Goal: Ask a question: Seek information or help from site administrators or community

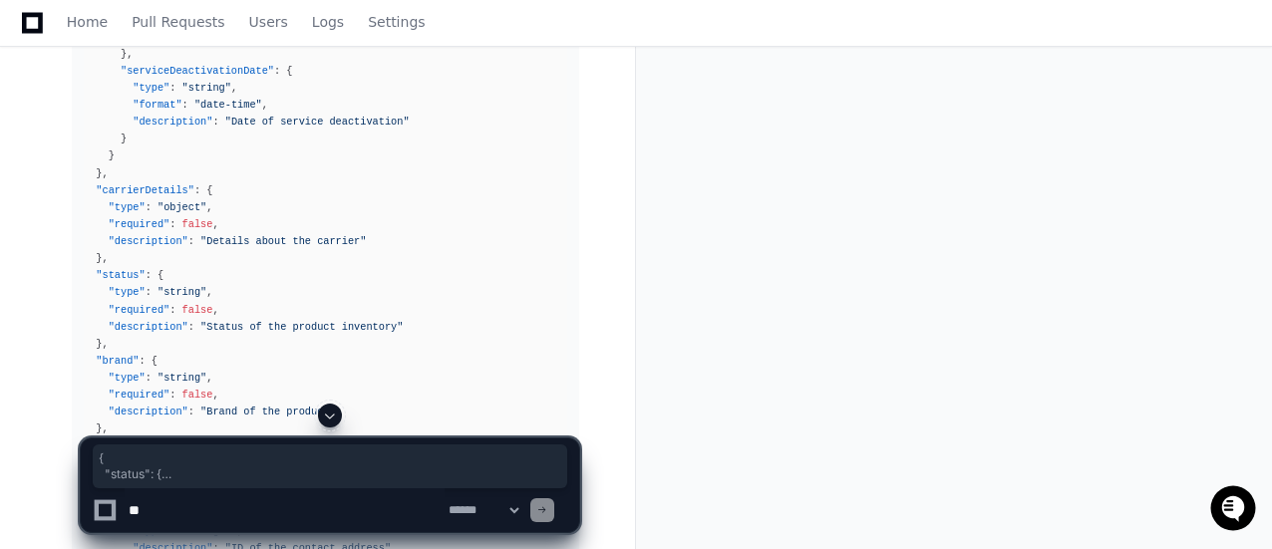
scroll to position [3934, 0]
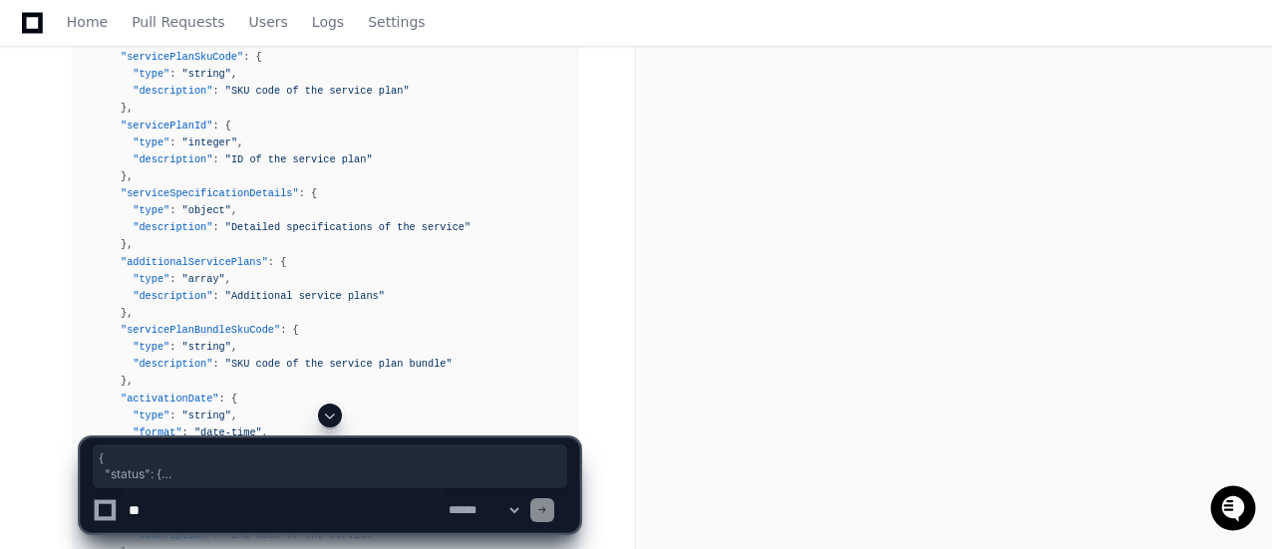
click at [164, 513] on textarea at bounding box center [285, 510] width 320 height 44
paste textarea "**********"
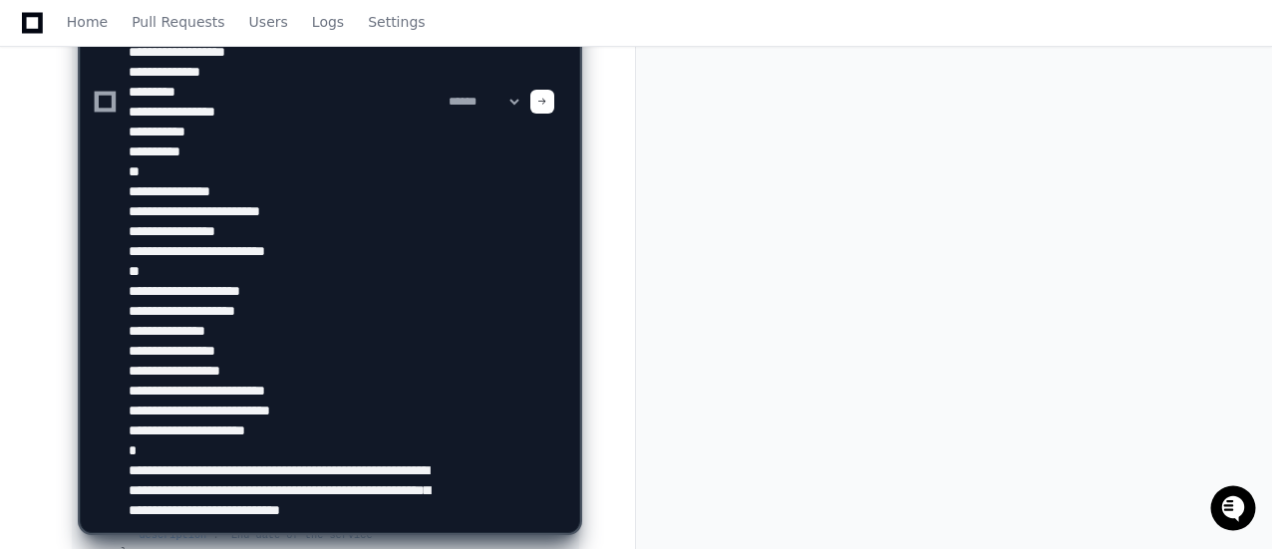
click at [187, 485] on textarea at bounding box center [285, 101] width 320 height 861
type textarea "**********"
click at [547, 99] on span at bounding box center [542, 102] width 10 height 10
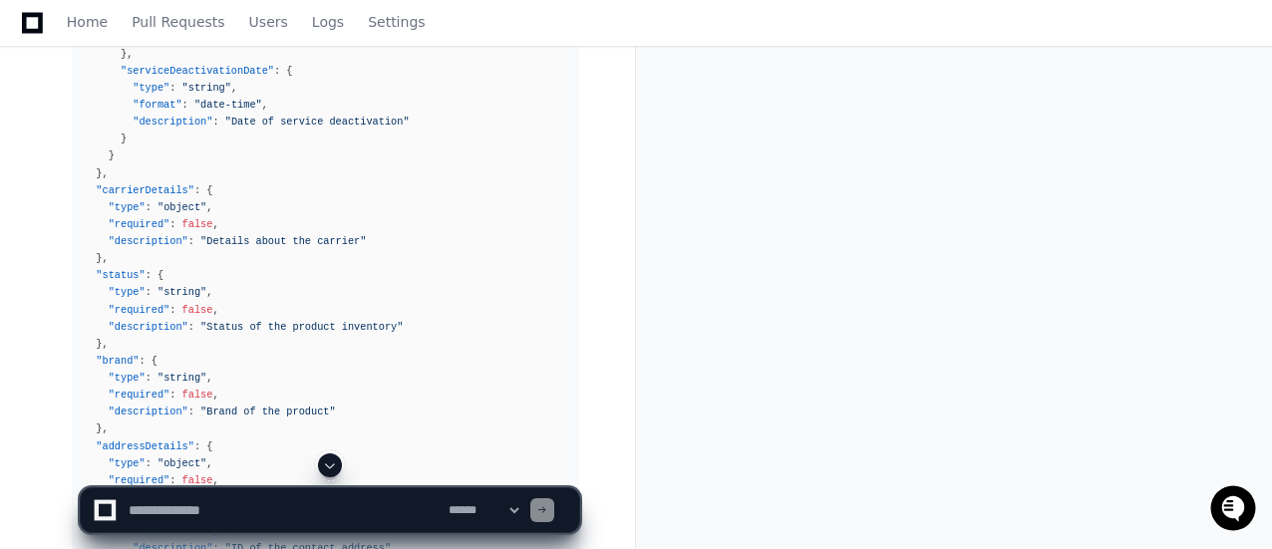
scroll to position [4532, 0]
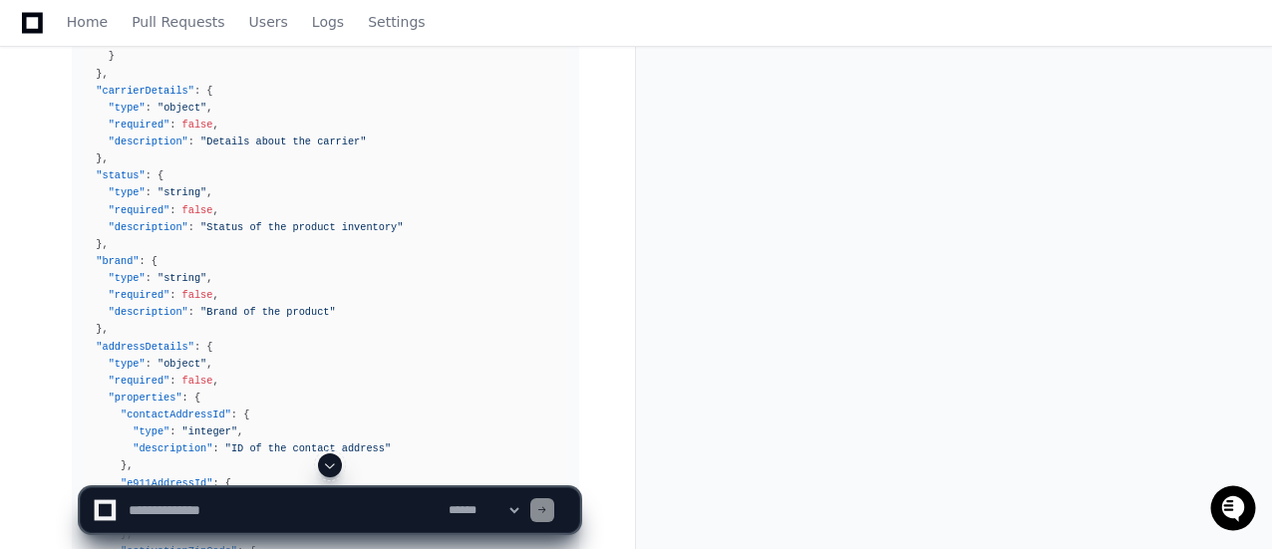
click at [333, 468] on span at bounding box center [330, 465] width 16 height 16
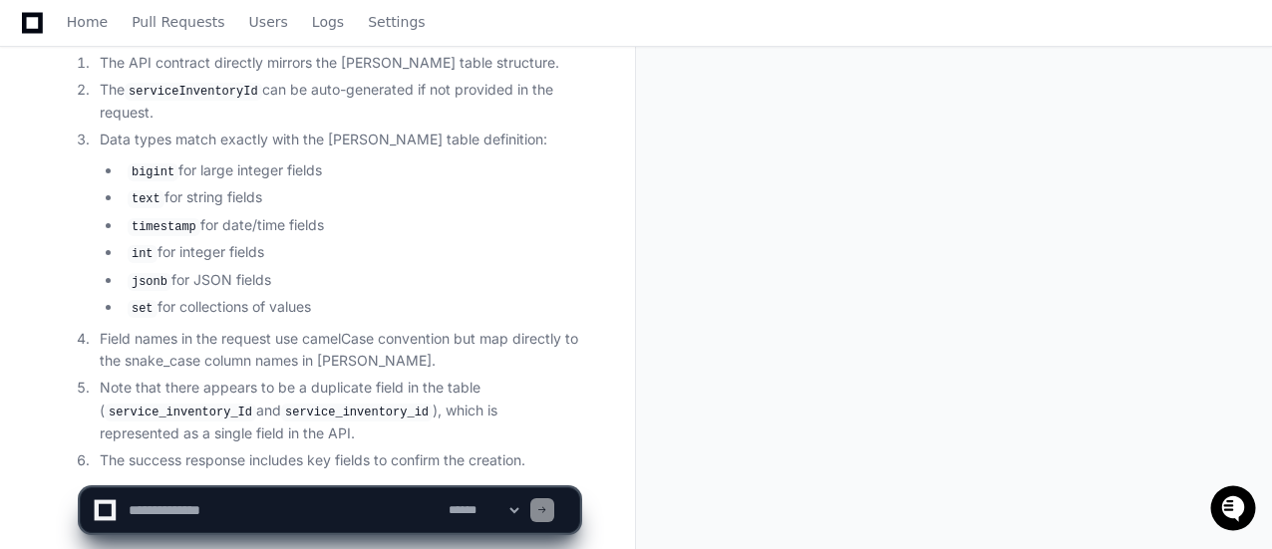
click at [333, 468] on app-app-chat-input "**********" at bounding box center [330, 493] width 500 height 80
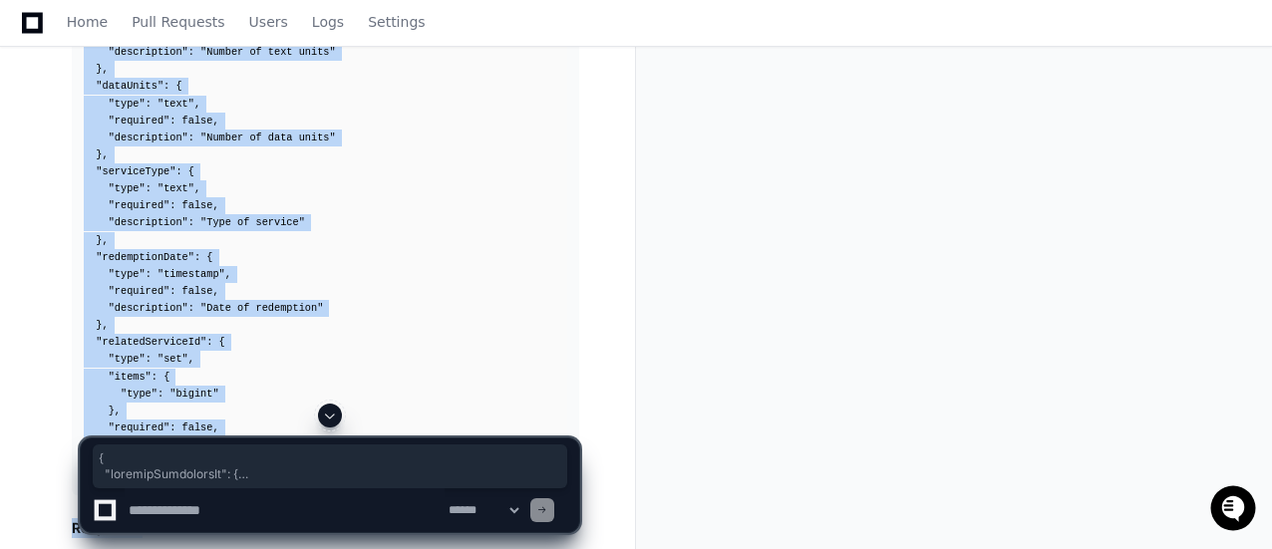
scroll to position [17644, 0]
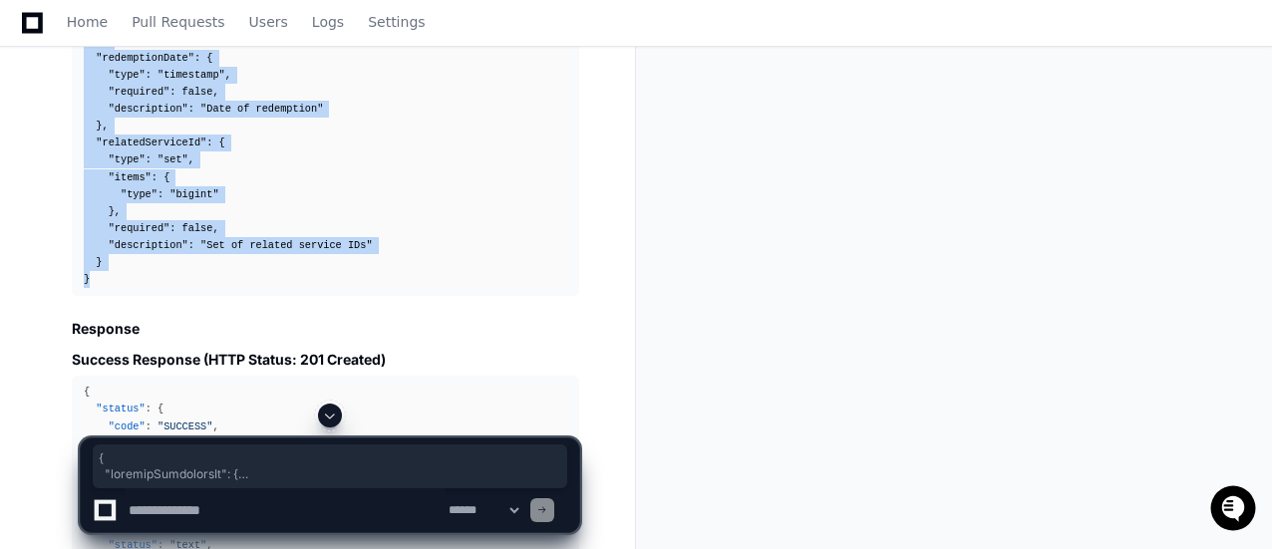
drag, startPoint x: 82, startPoint y: 301, endPoint x: 219, endPoint y: 203, distance: 168.7
copy div "{ "serviceInventoryId" : { "type" : "bigint" , "required" : false , "descriptio…"
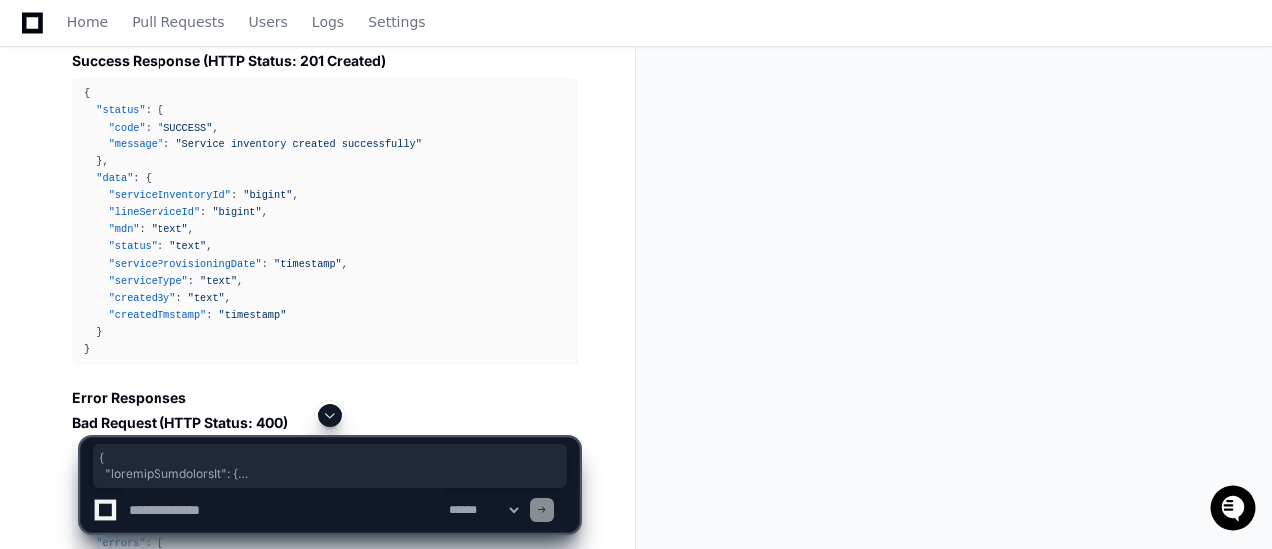
scroll to position [17843, 0]
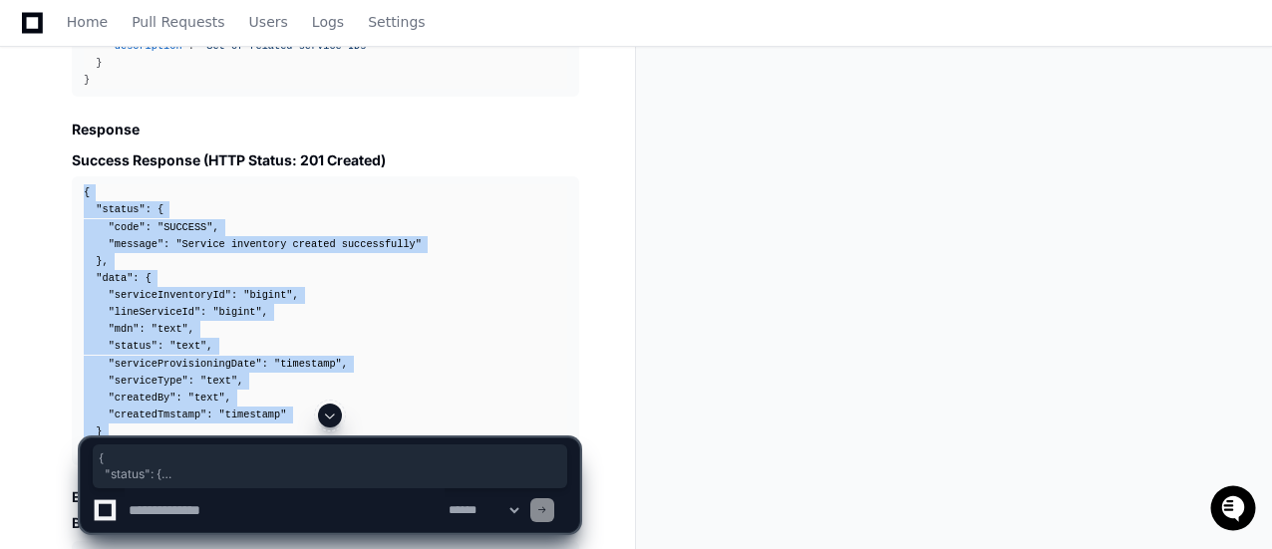
drag, startPoint x: 84, startPoint y: 125, endPoint x: 138, endPoint y: 385, distance: 265.6
click at [138, 385] on div "{ "status" : { "code" : "SUCCESS" , "message" : "Service inventory created succ…" at bounding box center [325, 320] width 483 height 273
copy div "{ "status" : { "code" : "SUCCESS" , "message" : "Service inventory created succ…"
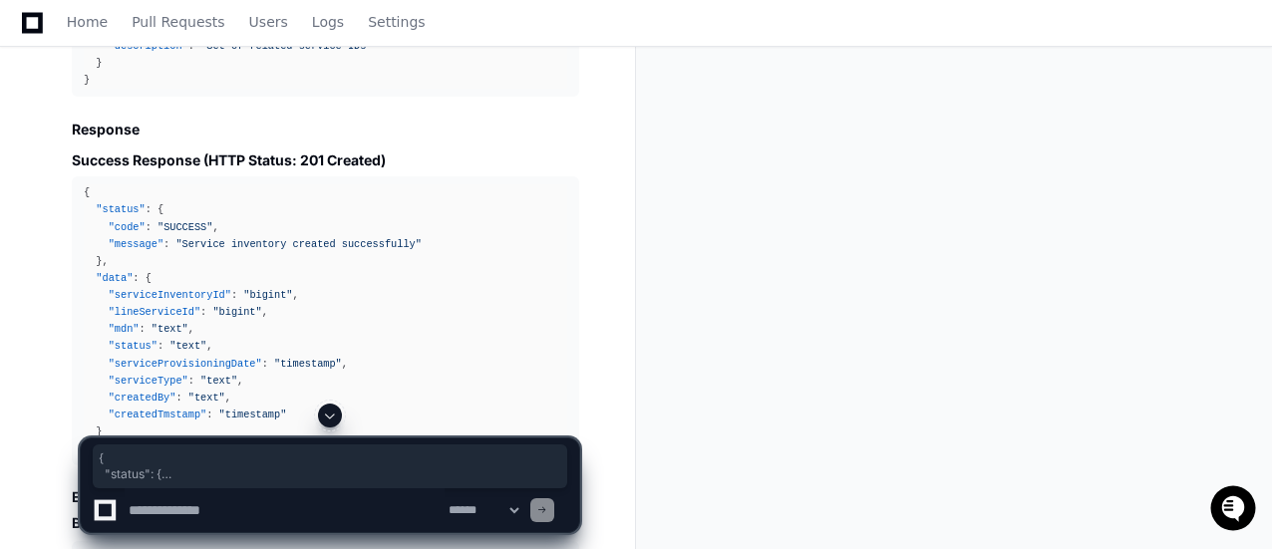
click at [157, 519] on textarea at bounding box center [285, 510] width 320 height 44
paste textarea "**********"
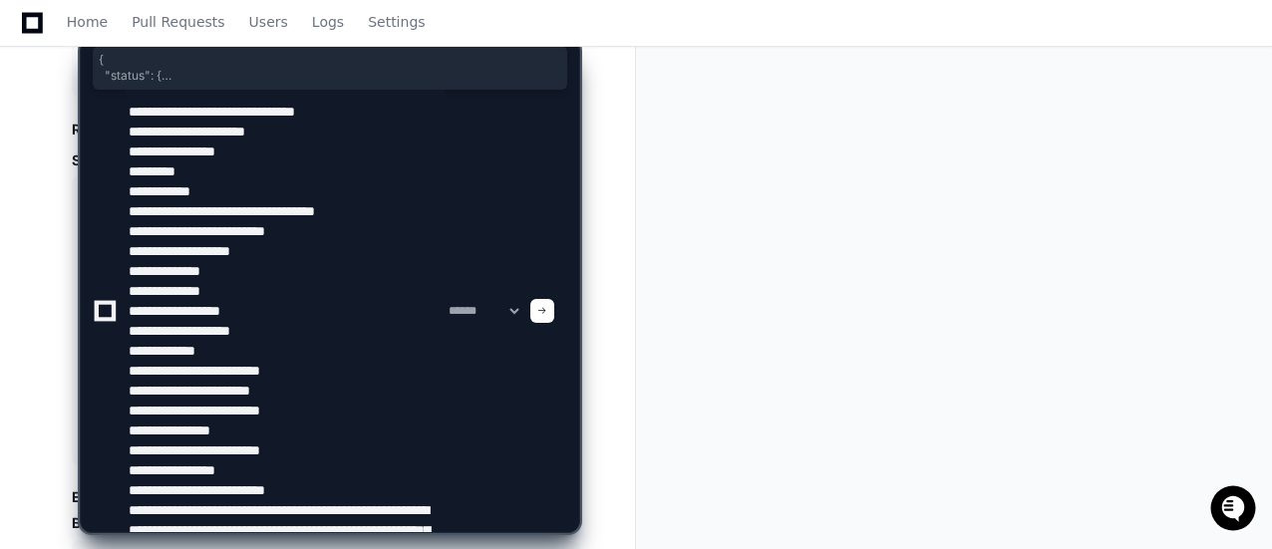
scroll to position [46, 0]
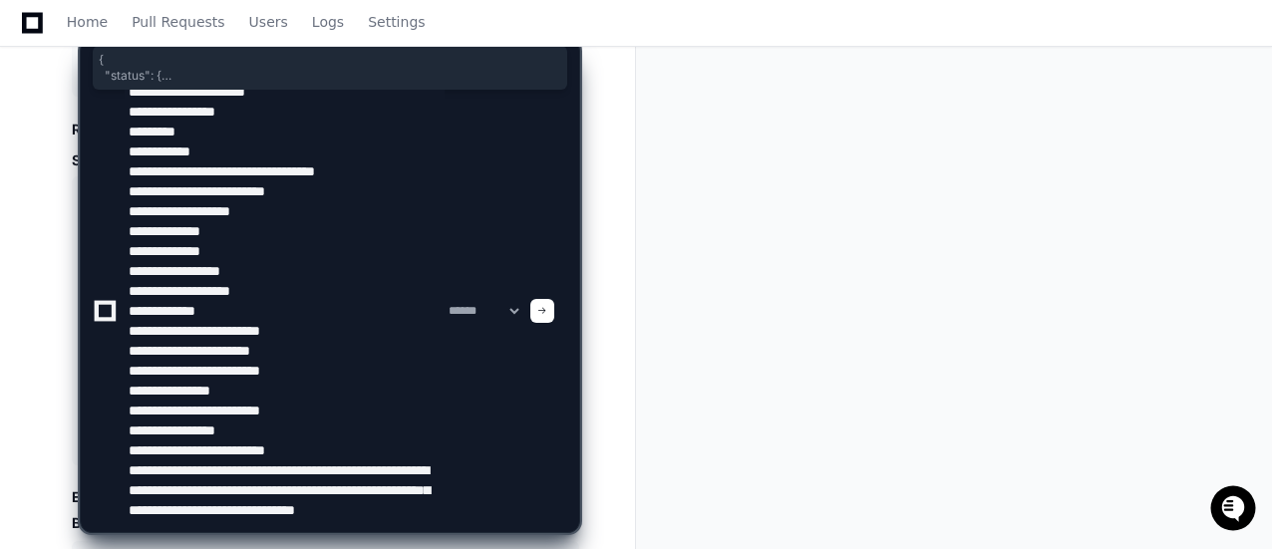
type textarea "**********"
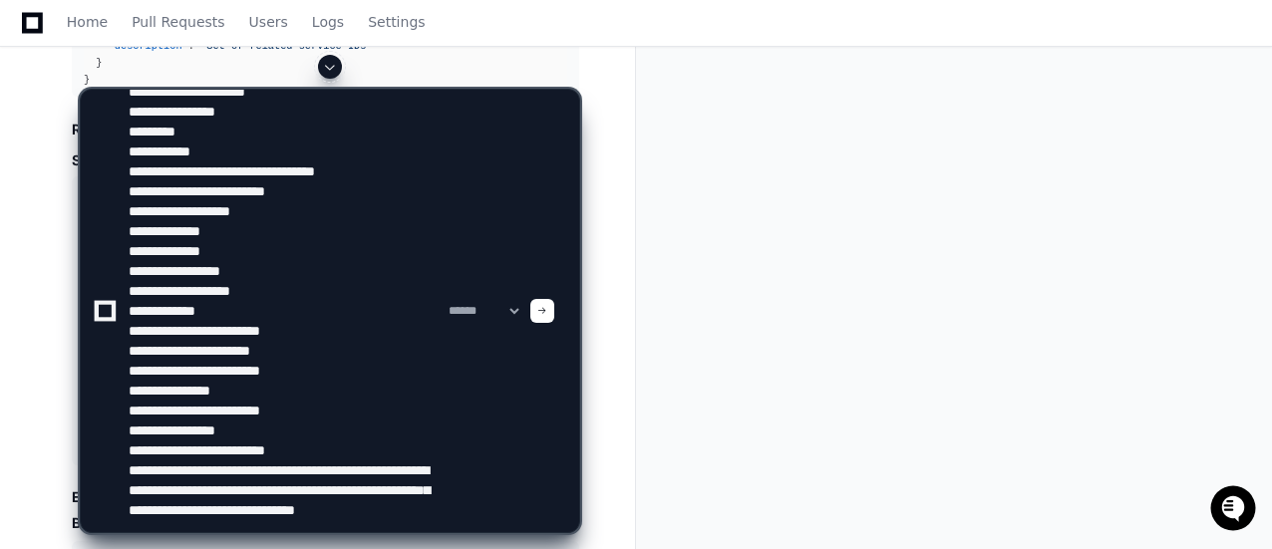
click at [547, 313] on span at bounding box center [542, 311] width 10 height 10
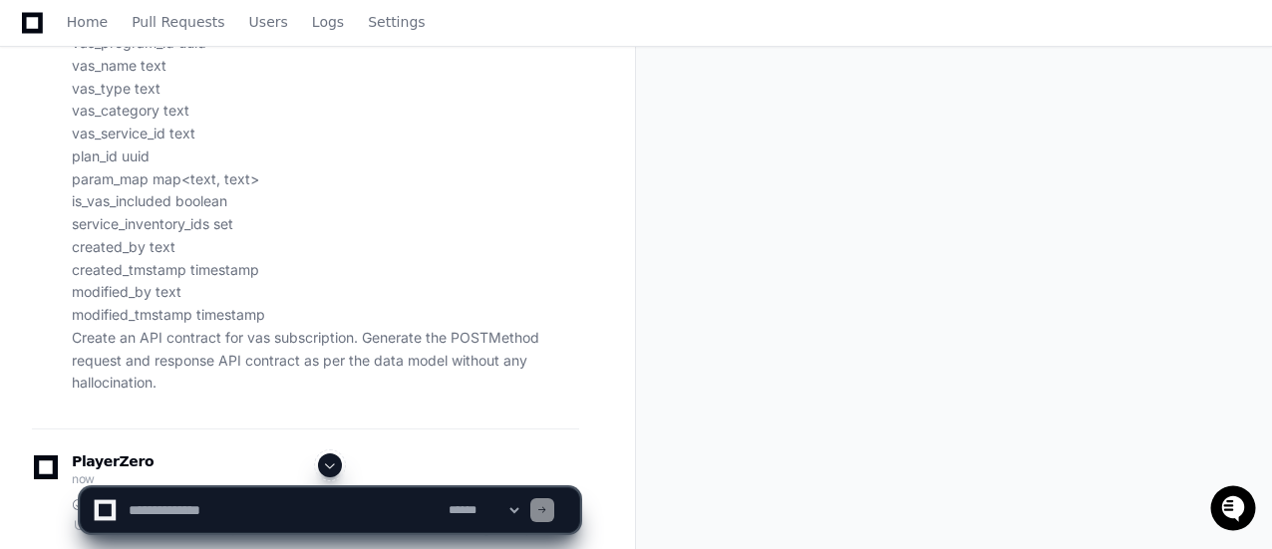
scroll to position [19936, 0]
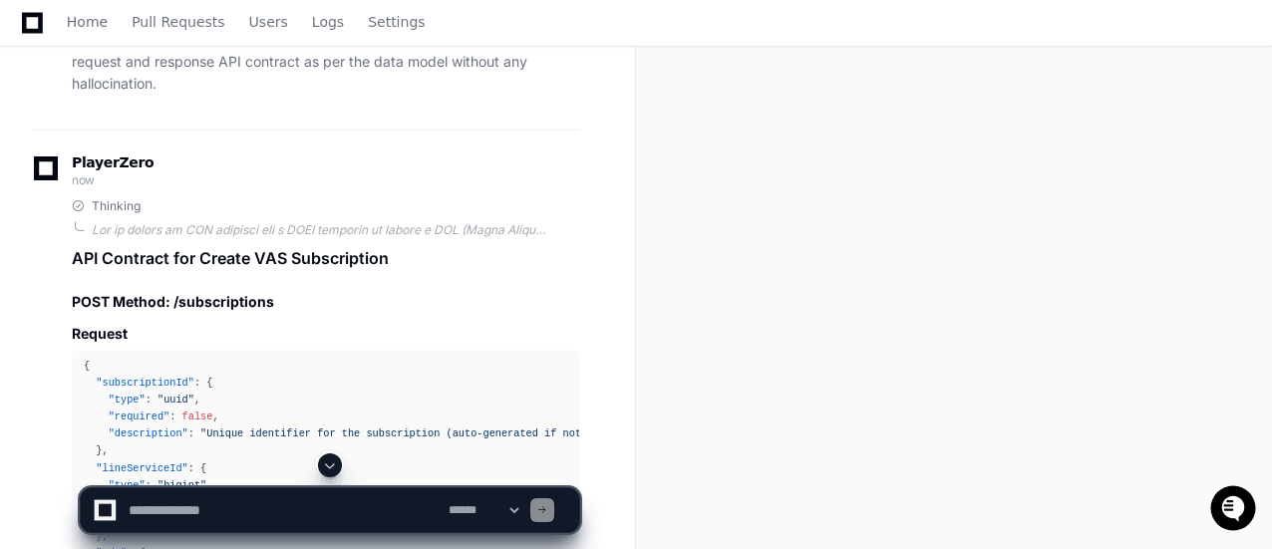
click at [337, 469] on span at bounding box center [330, 465] width 16 height 16
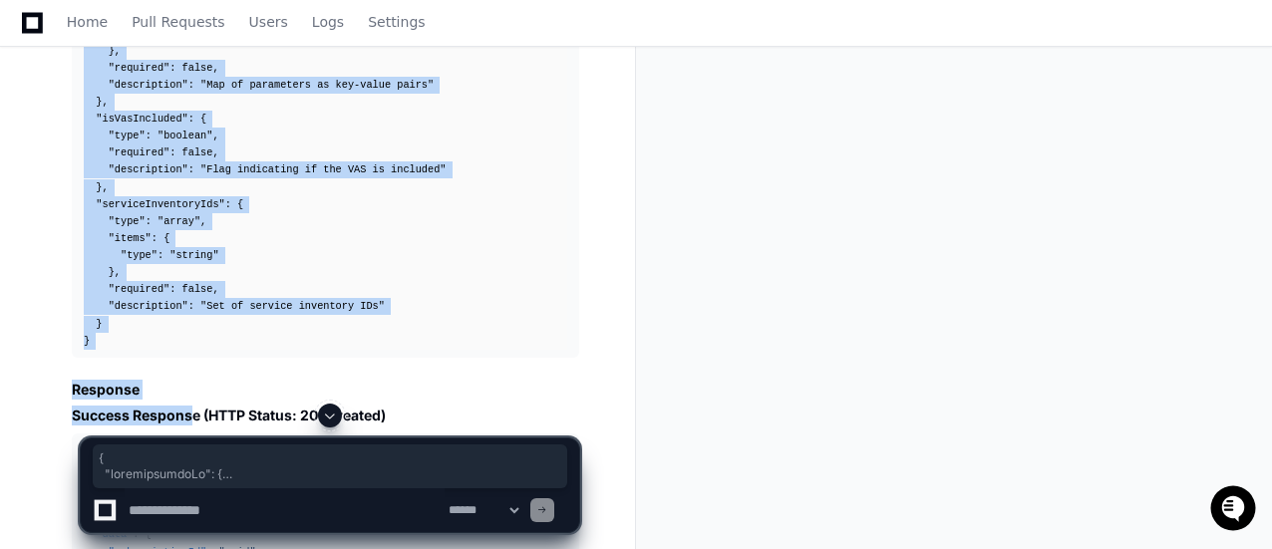
scroll to position [21346, 0]
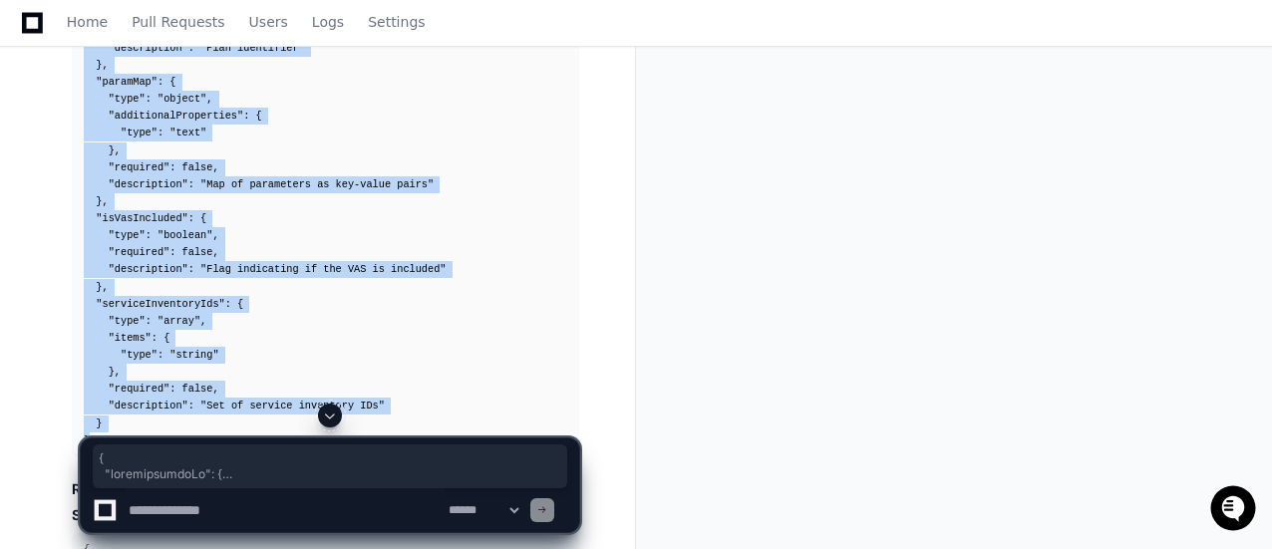
drag, startPoint x: 80, startPoint y: 276, endPoint x: 137, endPoint y: 370, distance: 109.5
copy div "{ "subscriptionId" : { "type" : "uuid" , "required" : false , "description" : "…"
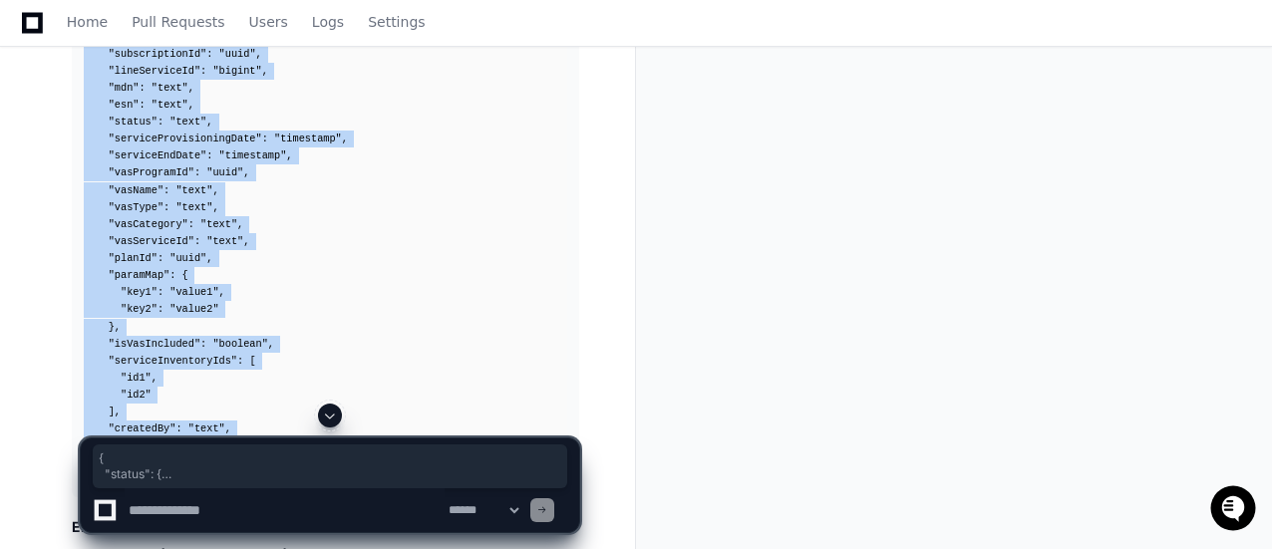
scroll to position [22043, 0]
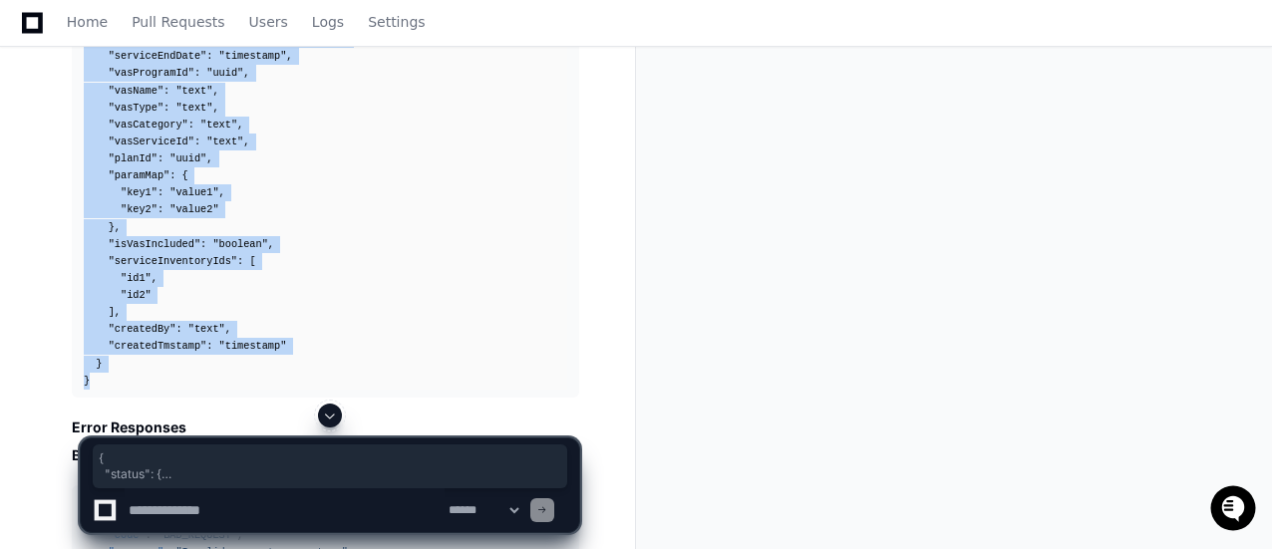
drag, startPoint x: 84, startPoint y: 175, endPoint x: 145, endPoint y: 299, distance: 138.1
click at [145, 299] on div "{ "status" : { "code" : "SUCCESS" , "message" : "VAS subscription created succe…" at bounding box center [325, 117] width 483 height 546
copy div "{ "status" : { "code" : "SUCCESS" , "message" : "VAS subscription created succe…"
